Goal: Task Accomplishment & Management: Use online tool/utility

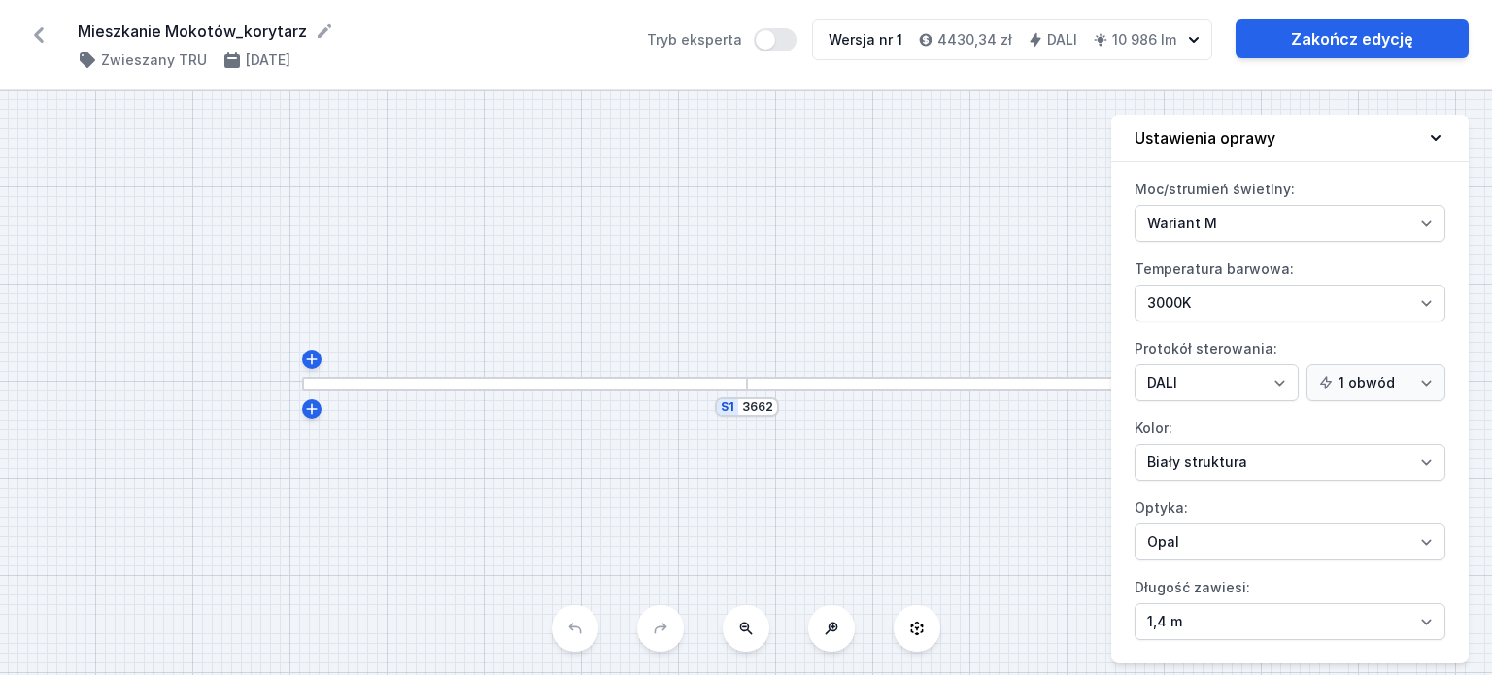
select select "M"
select select "3000"
select select "4"
select select "opal"
click at [37, 30] on icon at bounding box center [38, 34] width 31 height 31
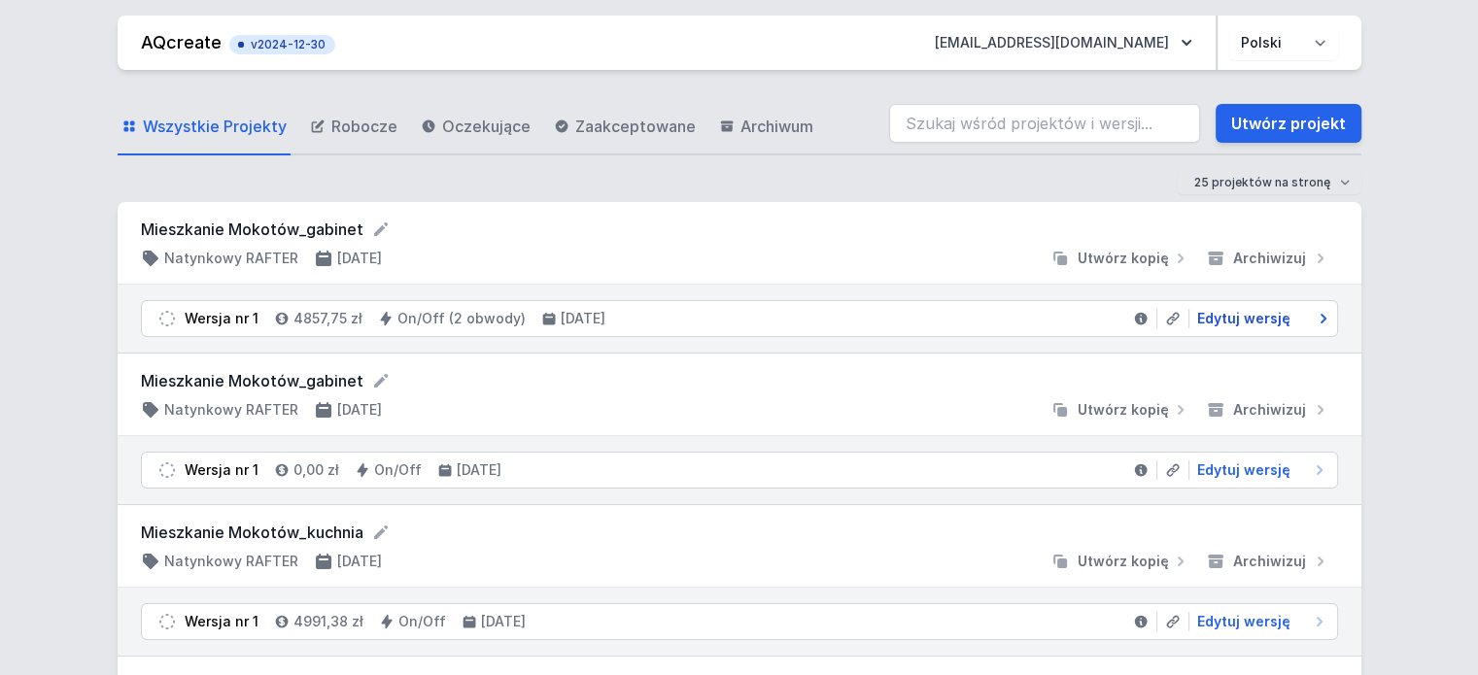
click at [1235, 318] on span "Edytuj wersję" at bounding box center [1243, 318] width 93 height 19
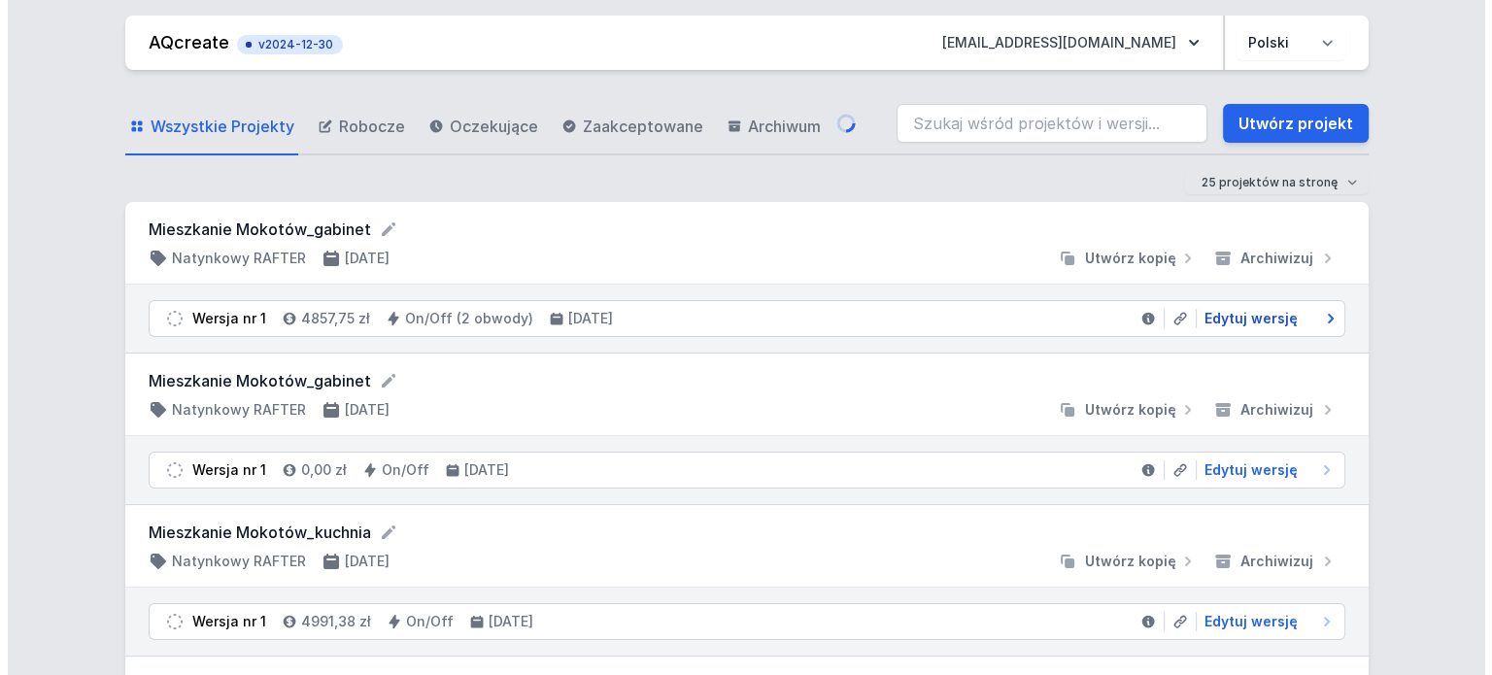
select select "M"
select select "3000"
select select "true"
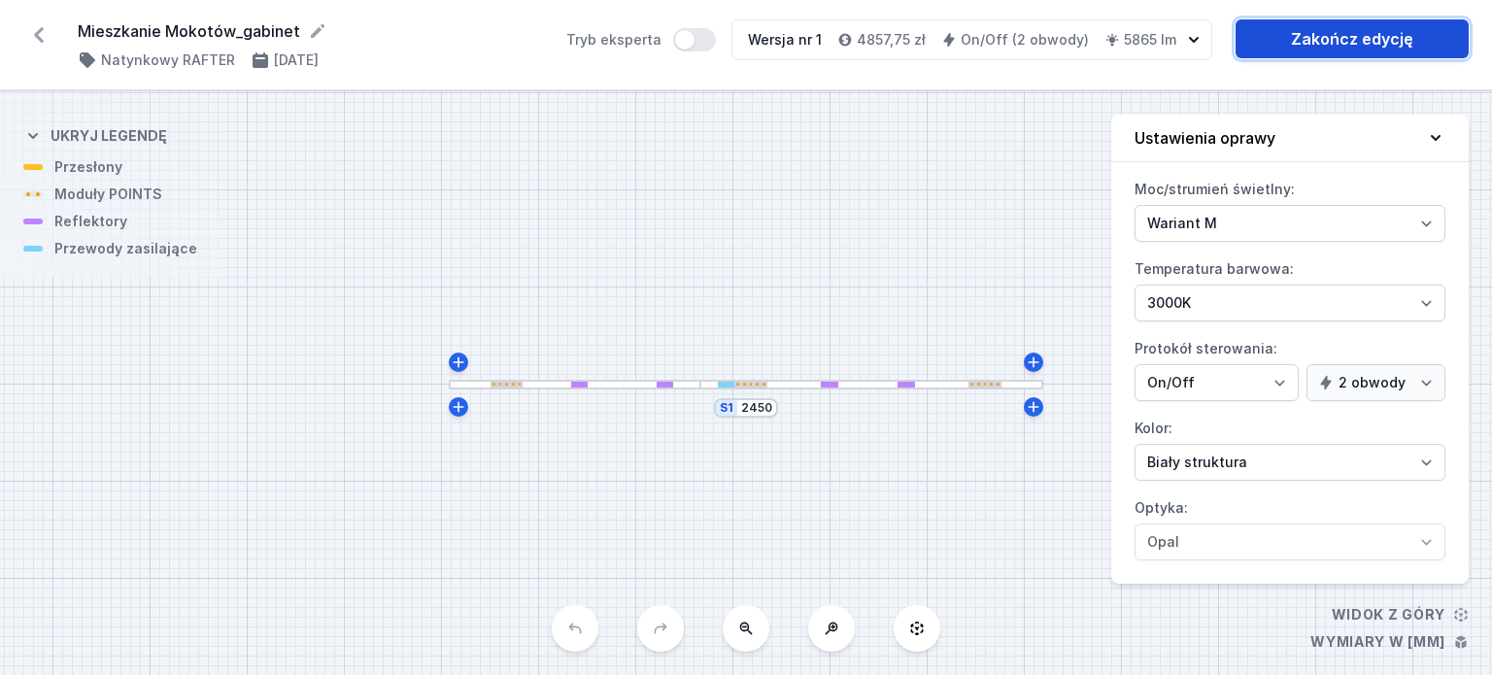
click at [1379, 38] on link "Zakończ edycję" at bounding box center [1352, 38] width 233 height 39
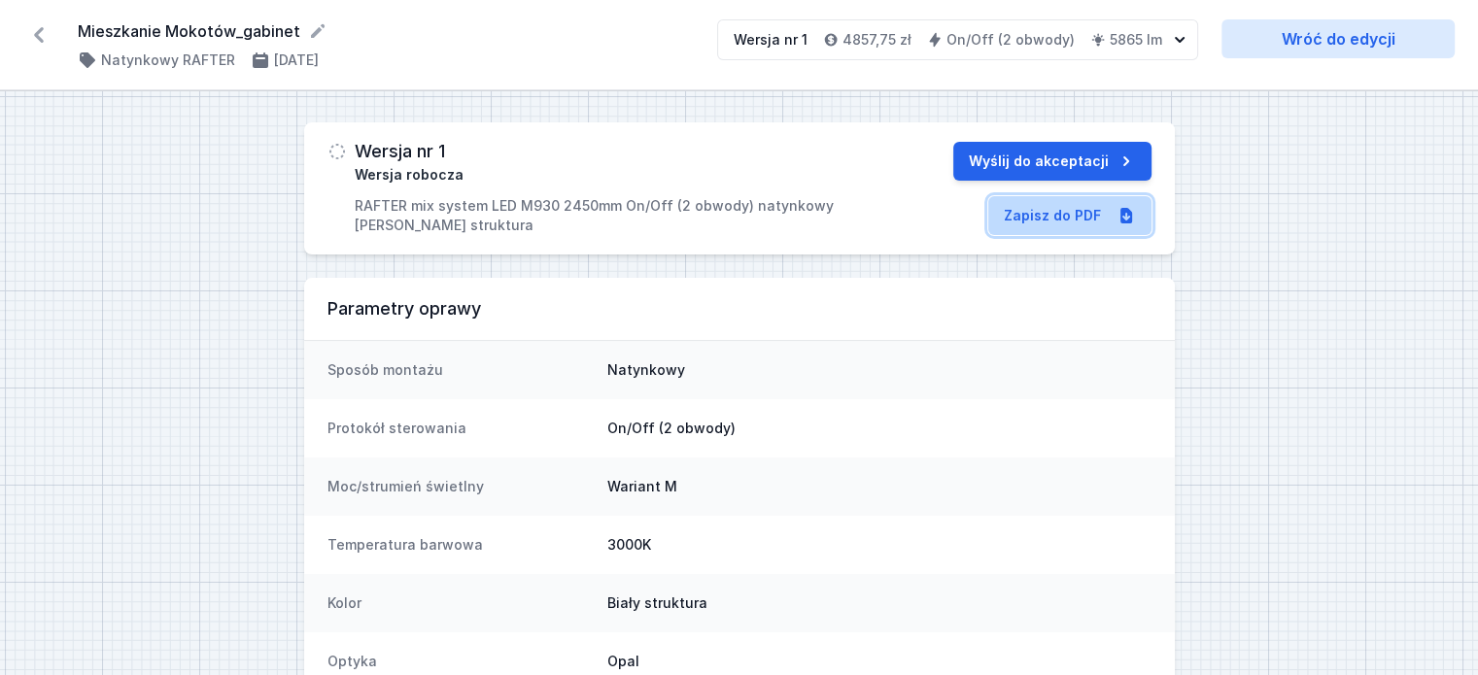
click at [1036, 207] on link "Zapisz do PDF" at bounding box center [1069, 215] width 163 height 39
